Goal: Task Accomplishment & Management: Use online tool/utility

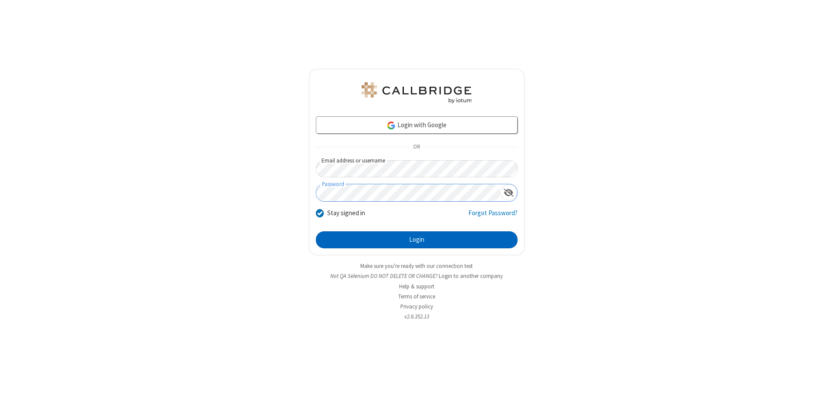
click at [417, 240] on button "Login" at bounding box center [417, 239] width 202 height 17
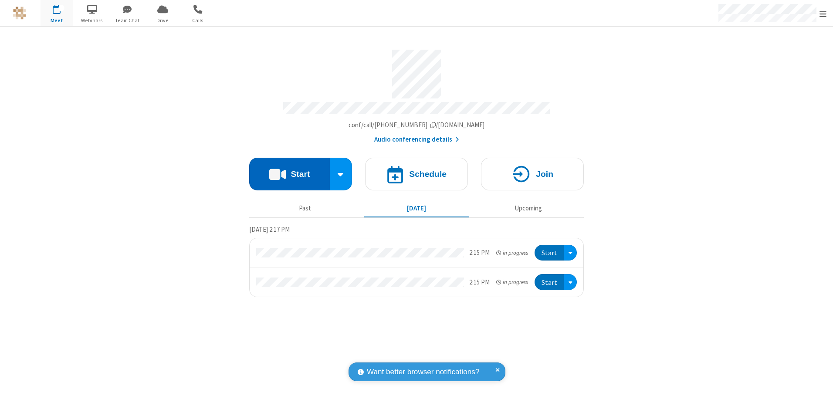
click at [289, 171] on button "Start" at bounding box center [289, 174] width 81 height 33
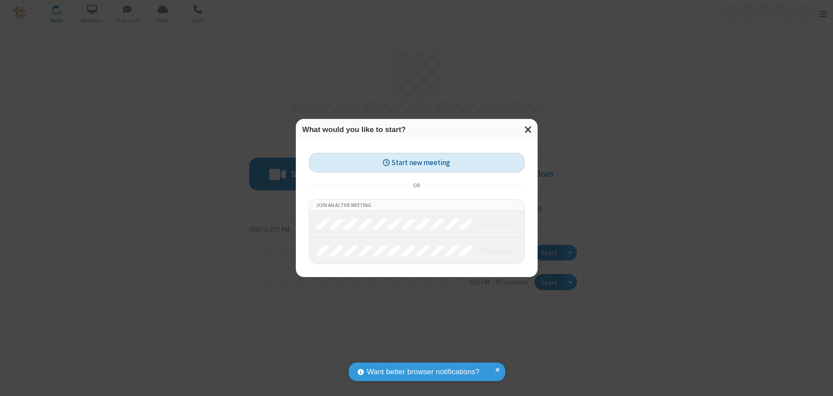
click at [417, 163] on button "Start new meeting" at bounding box center [417, 163] width 216 height 20
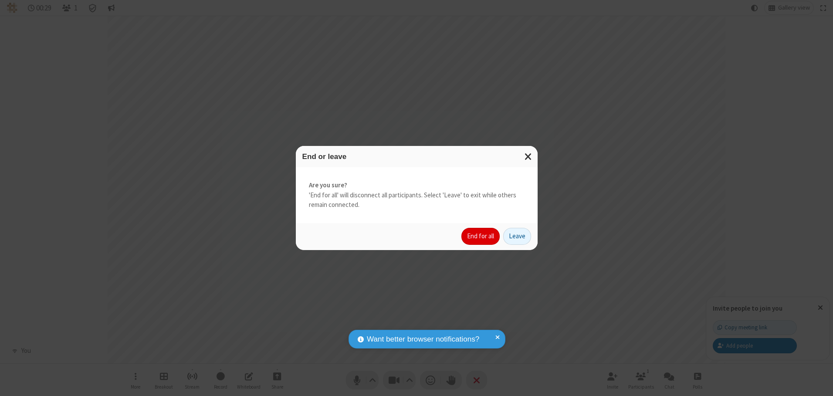
click at [481, 236] on button "End for all" at bounding box center [481, 236] width 38 height 17
